Goal: Task Accomplishment & Management: Use online tool/utility

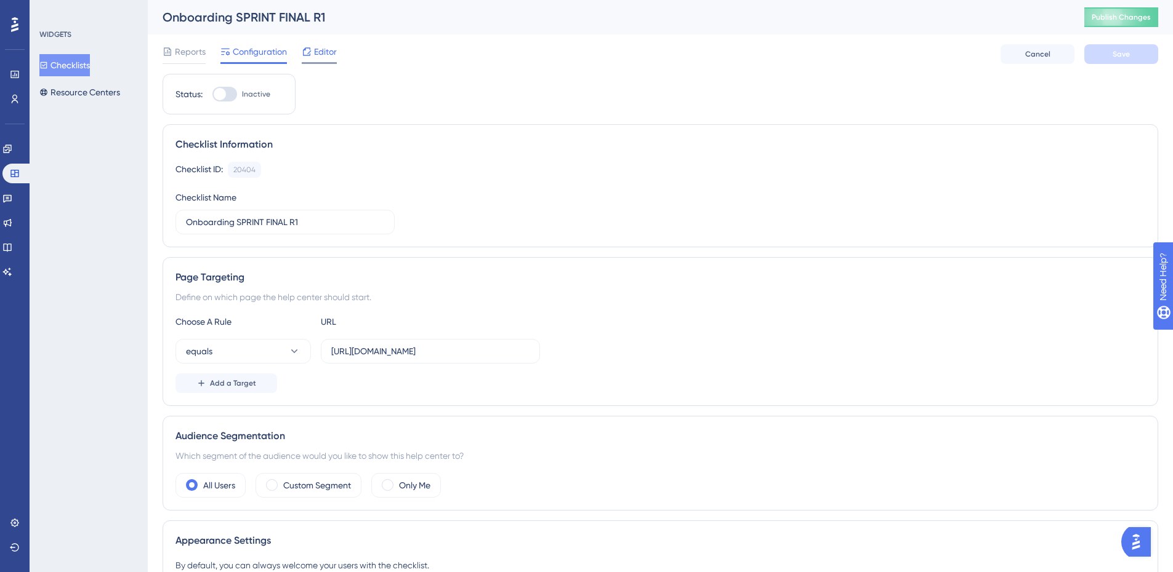
click at [316, 47] on span "Editor" at bounding box center [325, 51] width 23 height 15
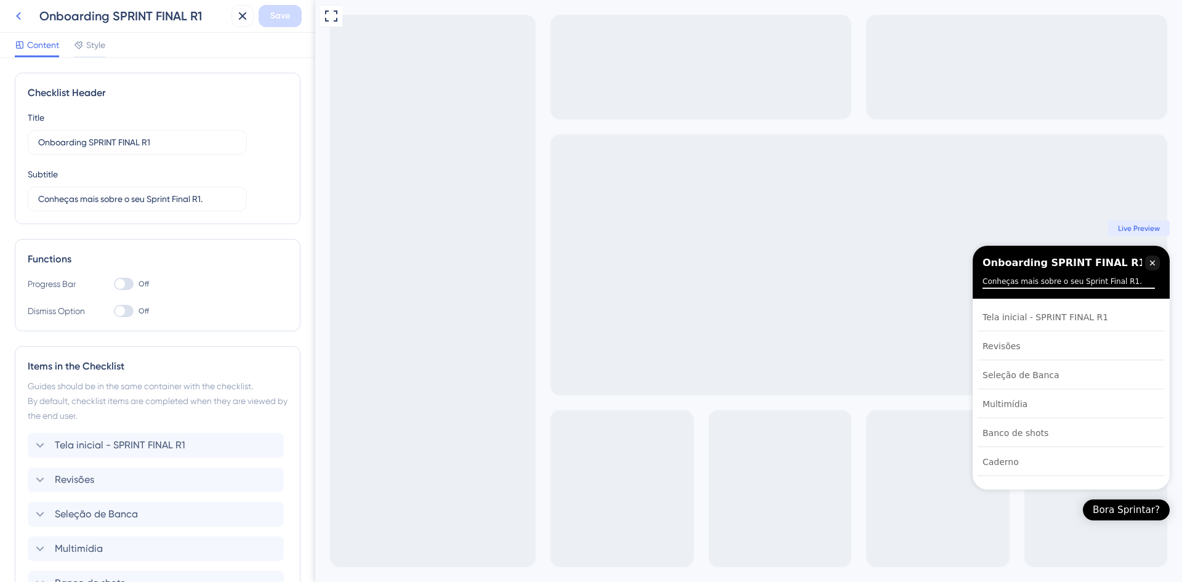
click at [17, 12] on icon at bounding box center [18, 16] width 15 height 15
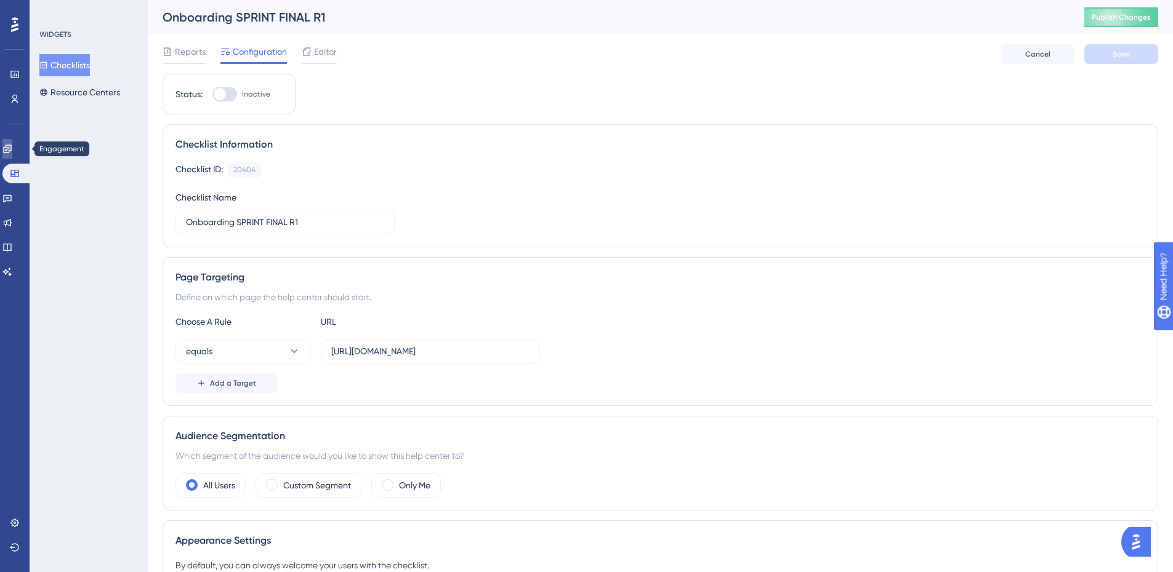
click at [12, 150] on link at bounding box center [7, 149] width 10 height 20
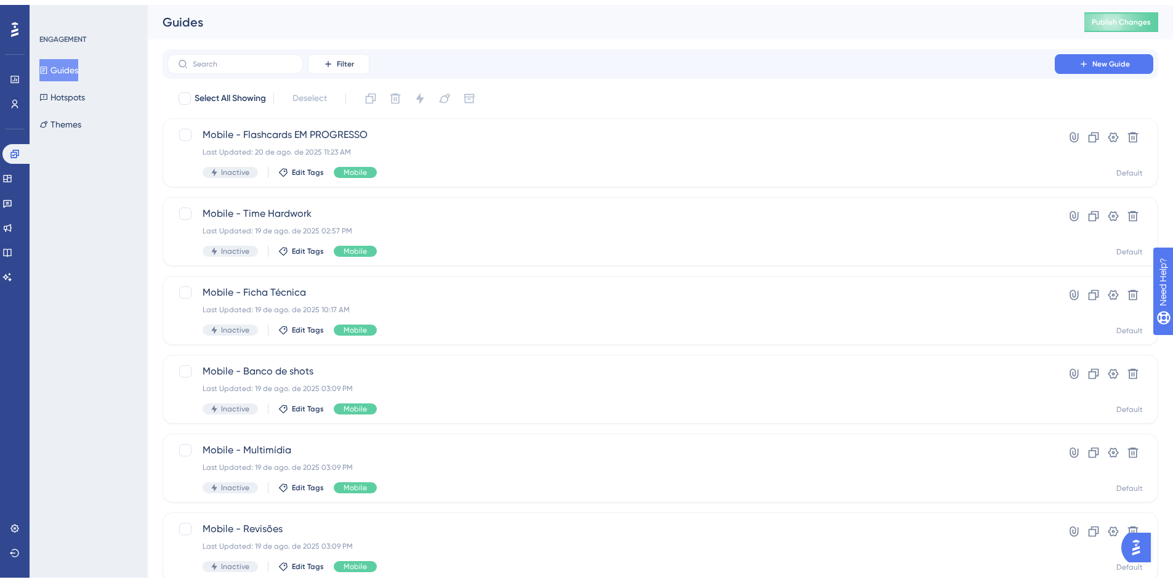
scroll to position [374, 0]
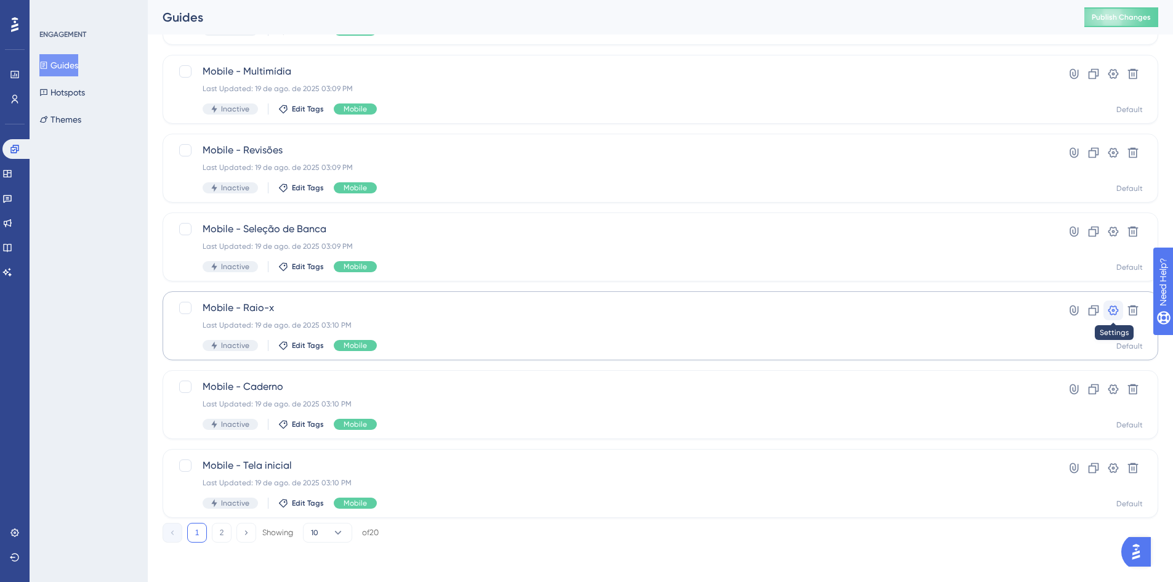
click at [1119, 313] on button at bounding box center [1113, 310] width 20 height 20
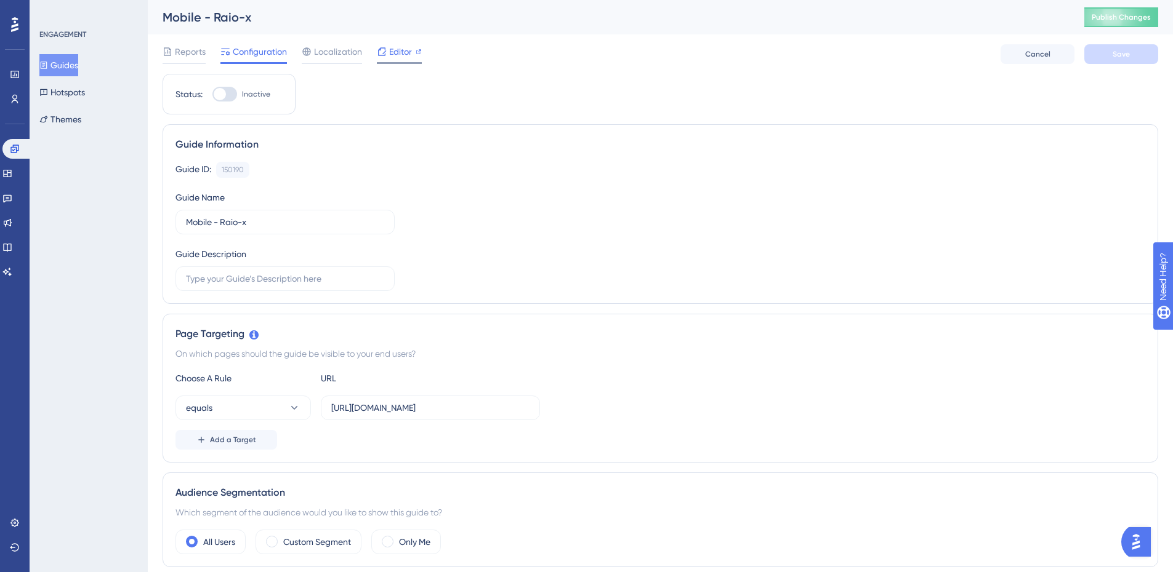
click at [398, 49] on span "Editor" at bounding box center [400, 51] width 23 height 15
